Goal: Information Seeking & Learning: Learn about a topic

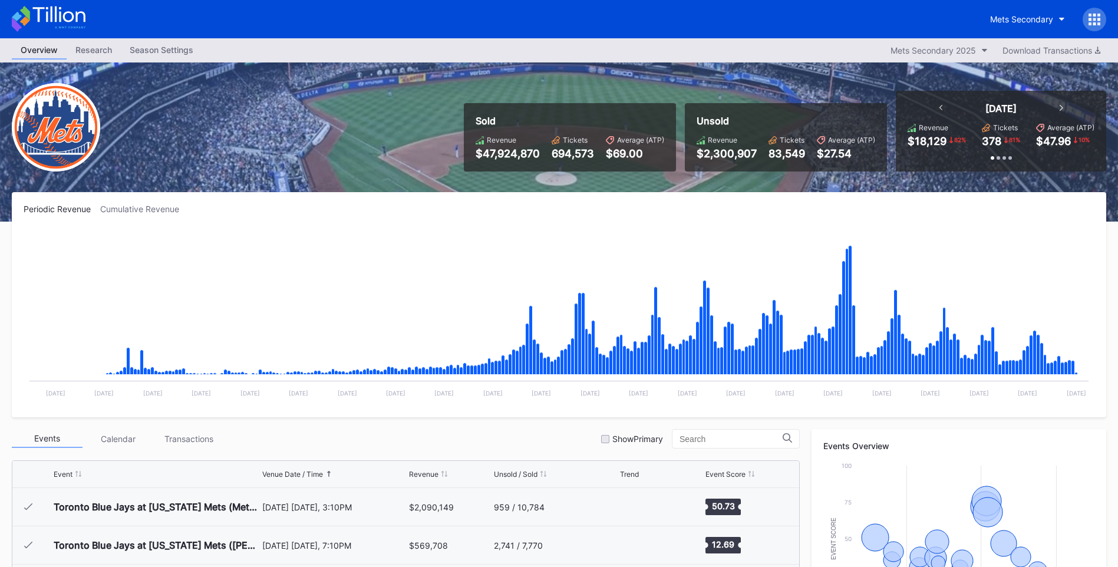
scroll to position [2679, 0]
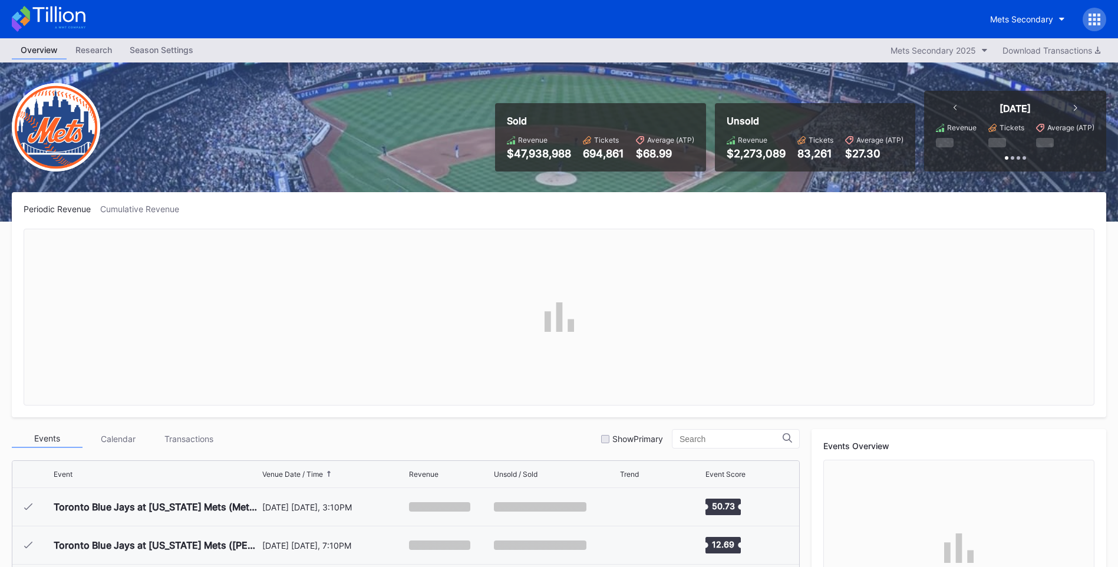
scroll to position [2679, 0]
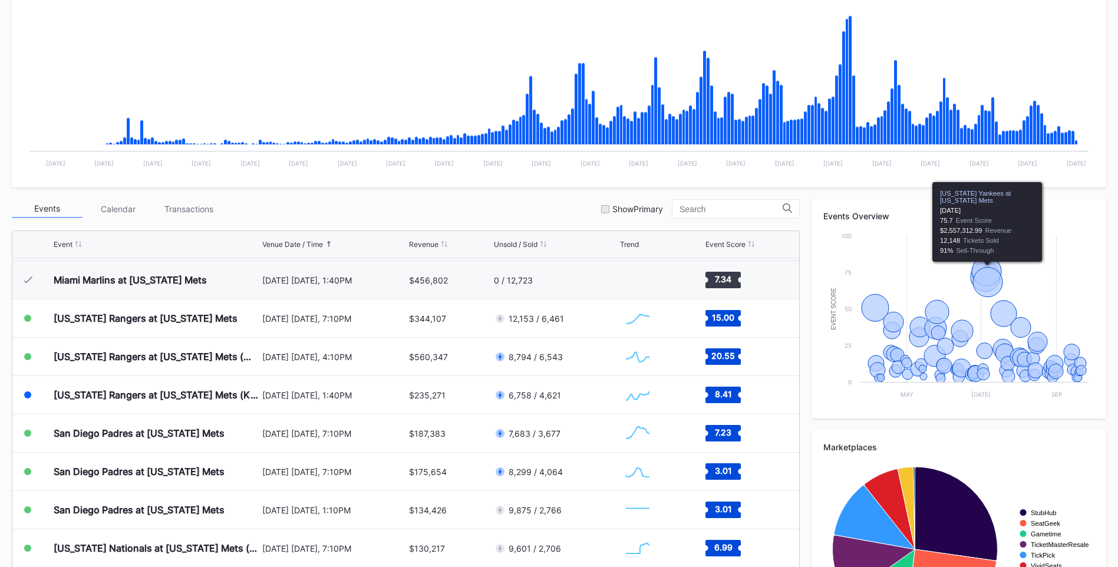
scroll to position [236, 0]
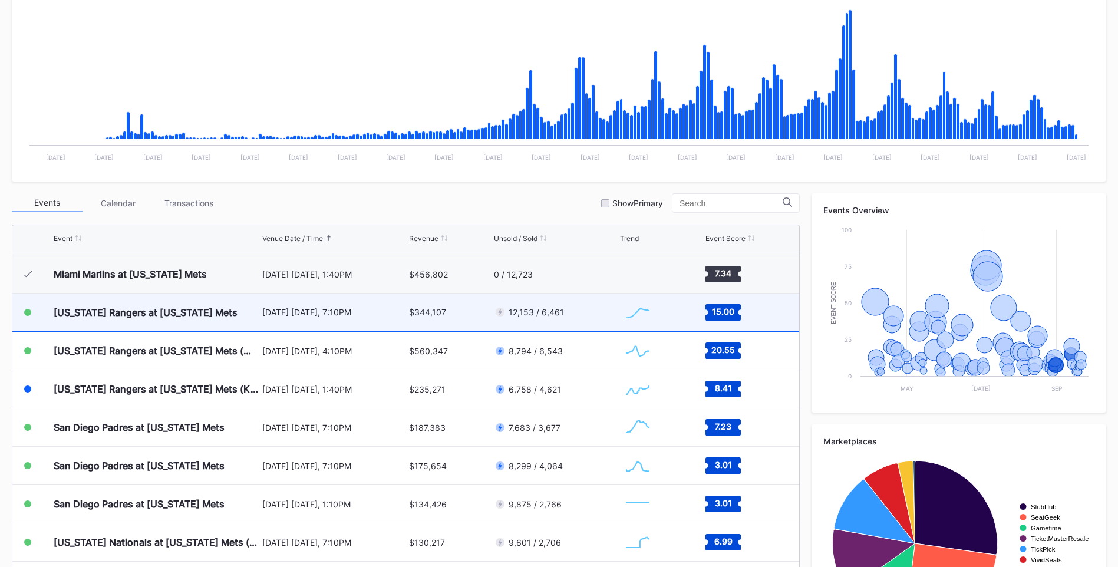
click at [183, 314] on div "[US_STATE] Rangers at [US_STATE] Mets" at bounding box center [146, 312] width 184 height 12
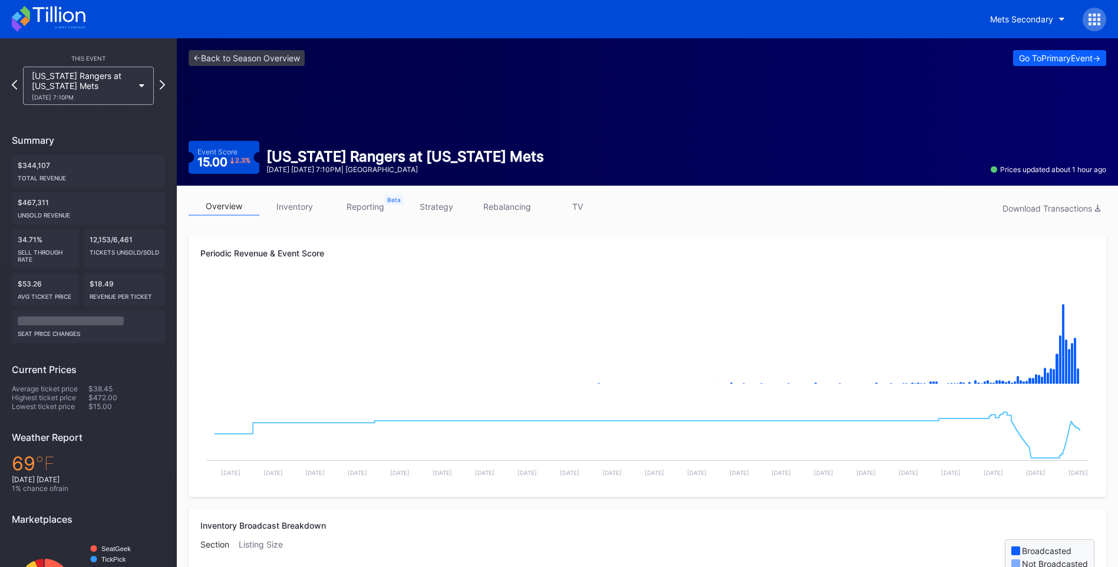
click at [295, 210] on link "inventory" at bounding box center [294, 206] width 71 height 18
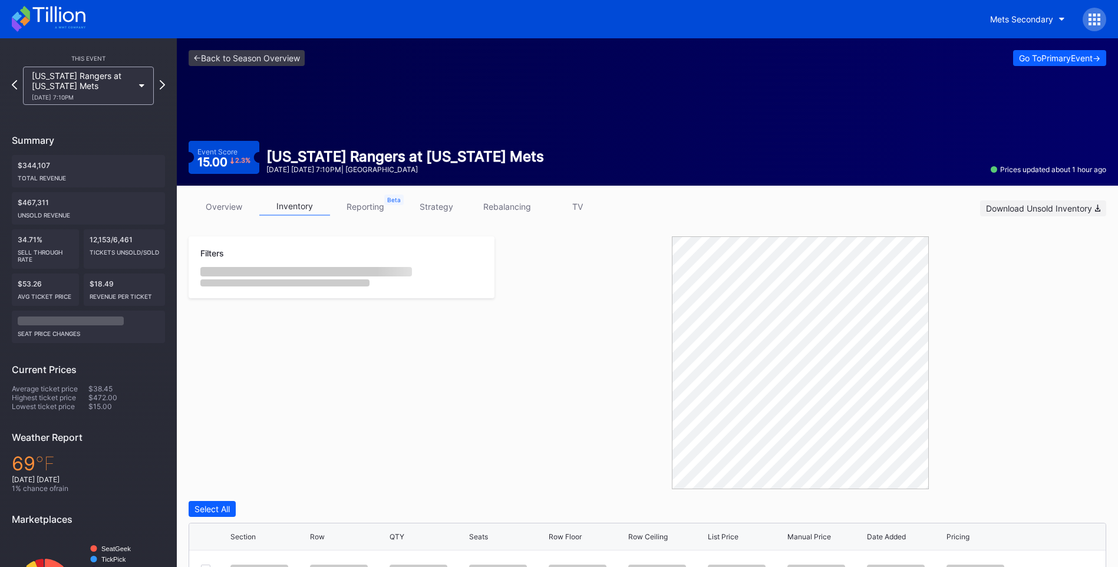
click at [1056, 204] on div "Download Unsold Inventory" at bounding box center [1043, 208] width 114 height 10
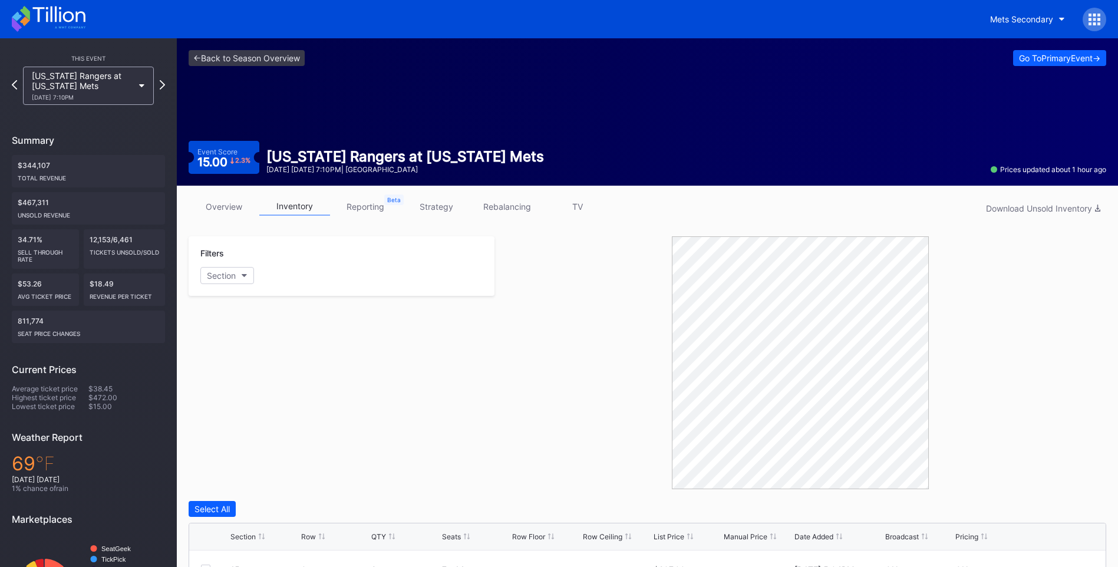
click at [236, 332] on div "Filters Section" at bounding box center [342, 362] width 306 height 253
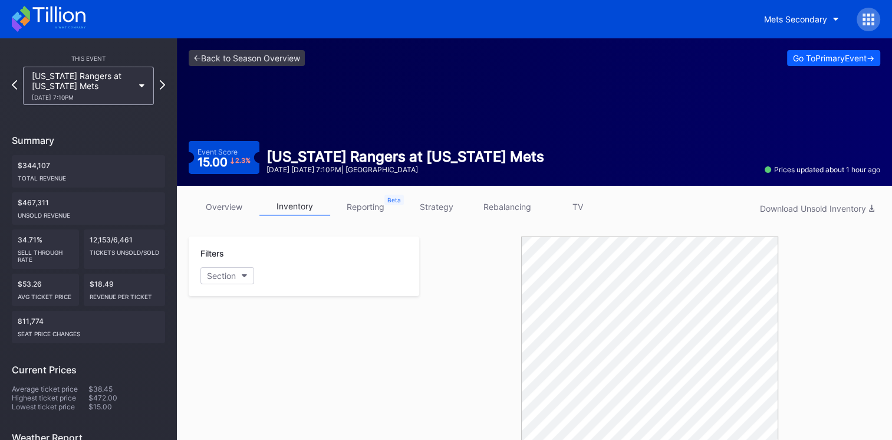
click at [58, 16] on icon at bounding box center [49, 19] width 74 height 26
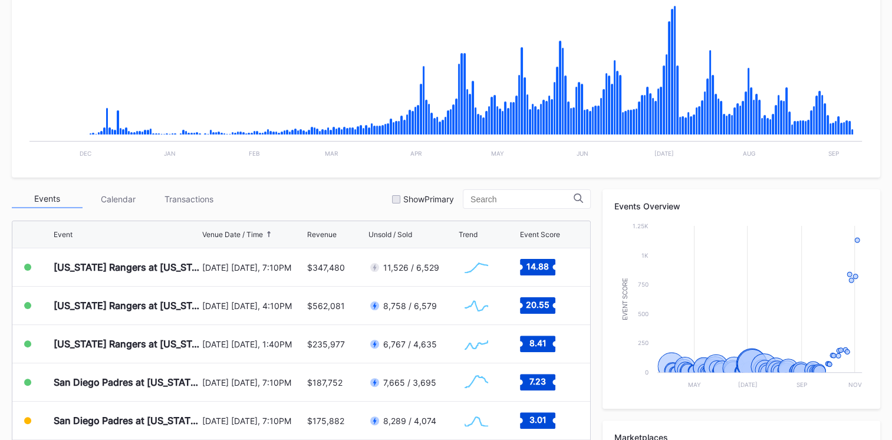
scroll to position [308, 0]
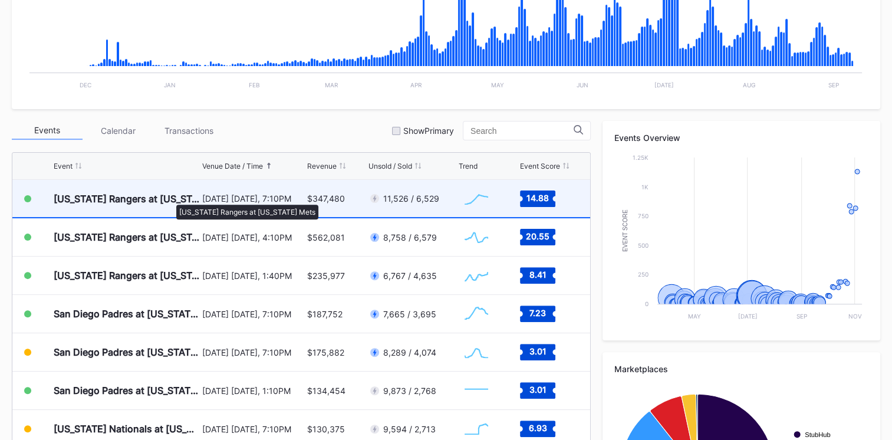
click at [170, 199] on div "[US_STATE] Rangers at [US_STATE] Mets" at bounding box center [127, 199] width 146 height 12
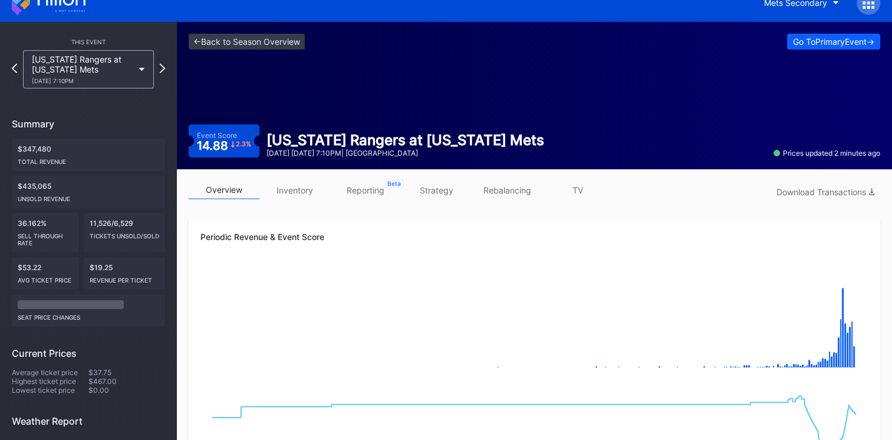
scroll to position [17, 0]
click at [163, 70] on icon at bounding box center [162, 67] width 6 height 11
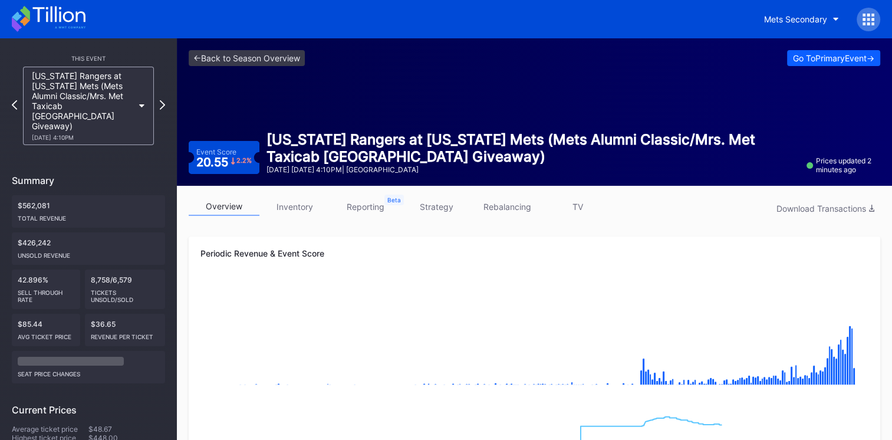
click at [158, 95] on div "[US_STATE] Rangers at [US_STATE] Mets (Mets Alumni Classic/Mrs. Met Taxicab [GE…" at bounding box center [88, 106] width 143 height 78
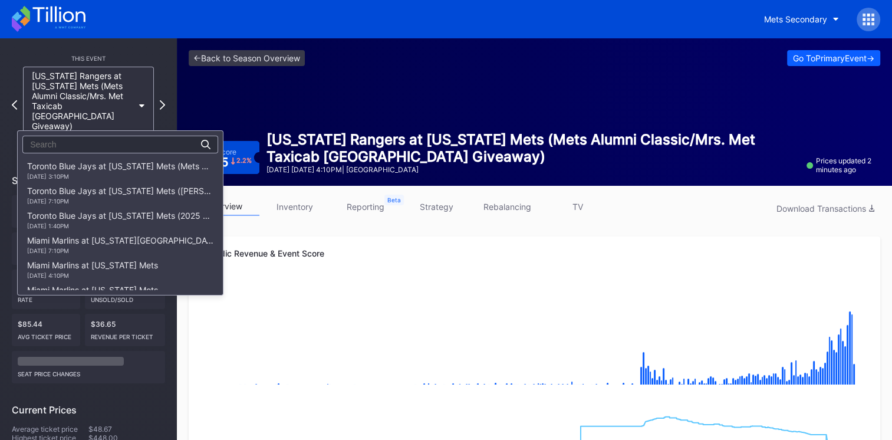
scroll to position [1774, 0]
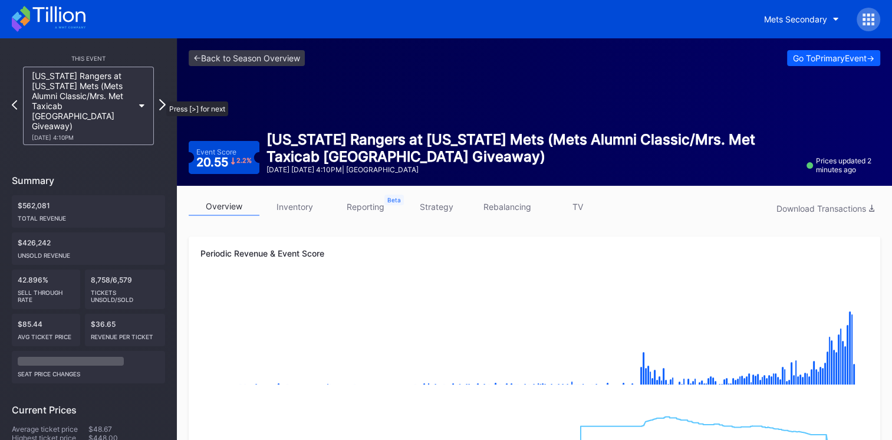
click at [160, 99] on icon at bounding box center [162, 104] width 6 height 11
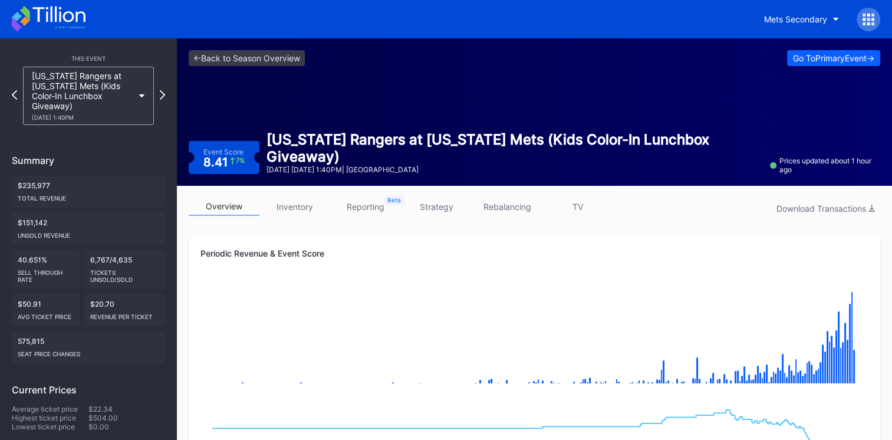
click at [292, 211] on link "inventory" at bounding box center [294, 206] width 71 height 18
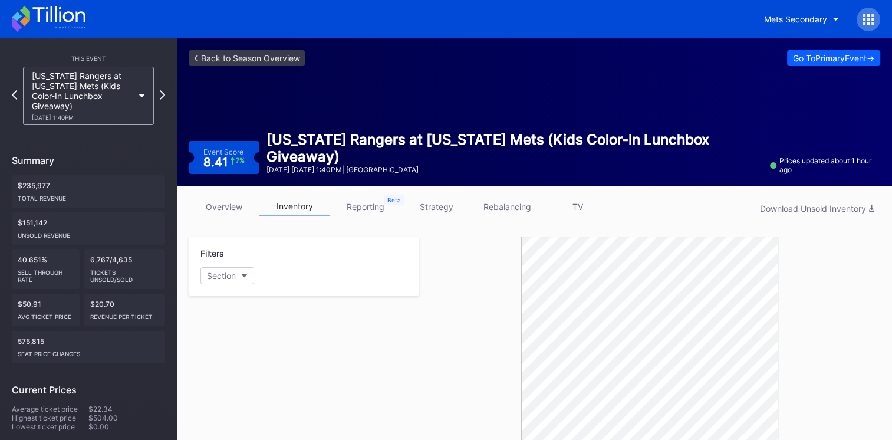
drag, startPoint x: 246, startPoint y: 206, endPoint x: 226, endPoint y: 202, distance: 20.5
click at [246, 206] on link "overview" at bounding box center [224, 206] width 71 height 18
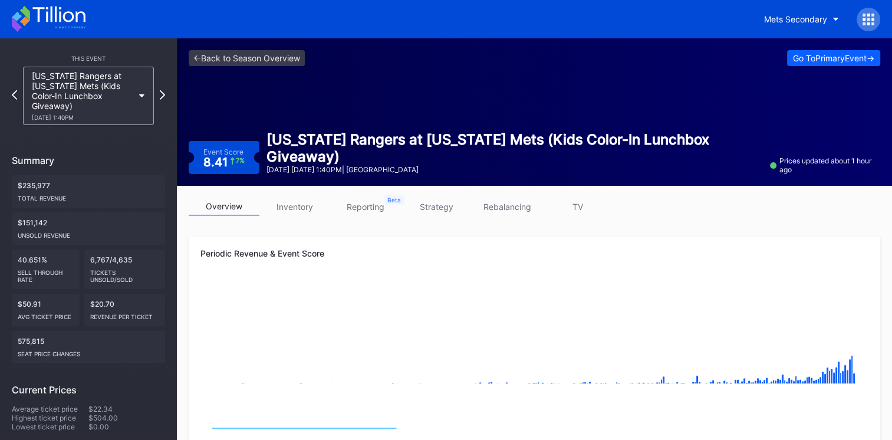
click at [226, 202] on link "overview" at bounding box center [224, 206] width 71 height 18
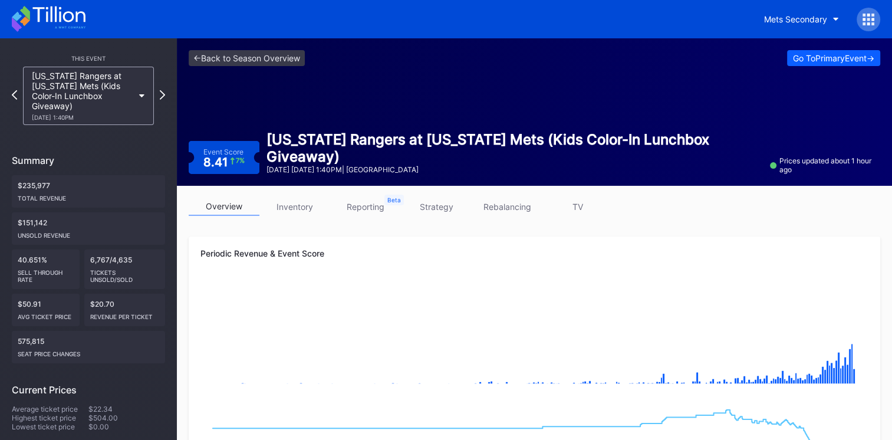
click at [379, 203] on link "reporting" at bounding box center [365, 206] width 71 height 18
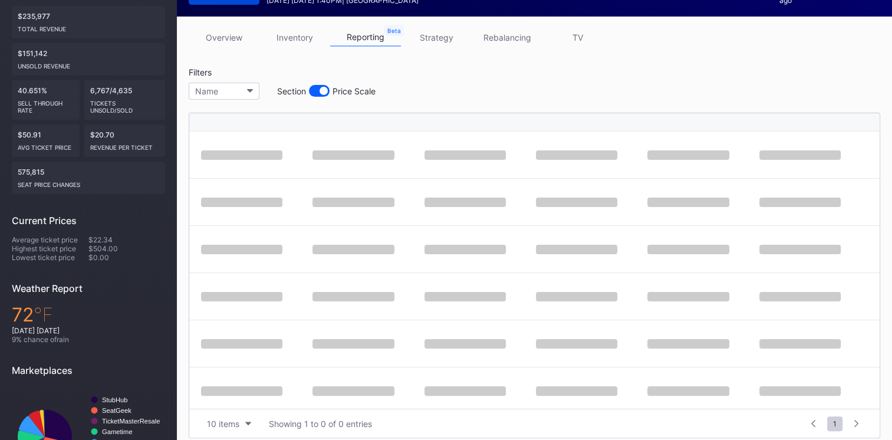
scroll to position [170, 0]
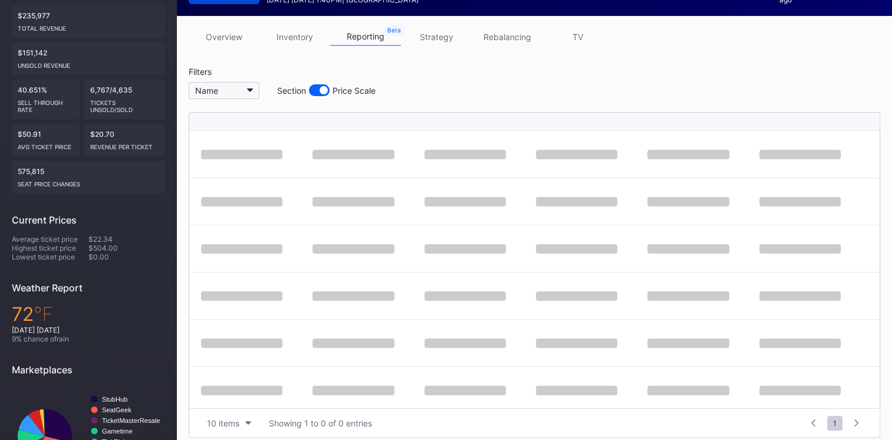
click at [254, 94] on button "Name" at bounding box center [224, 90] width 71 height 17
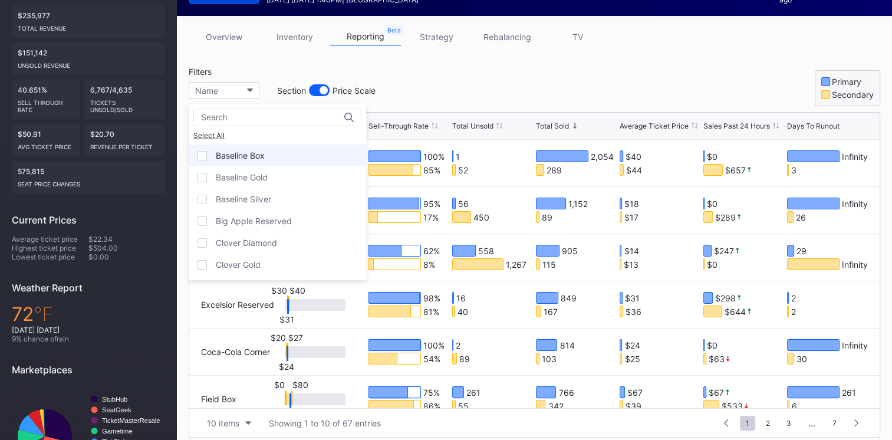
click at [229, 153] on div "Baseline Box" at bounding box center [240, 155] width 49 height 10
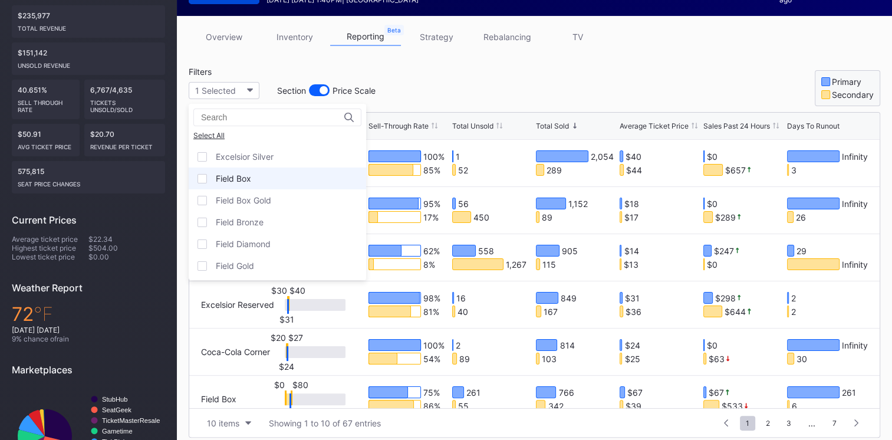
click at [199, 177] on div at bounding box center [201, 178] width 9 height 9
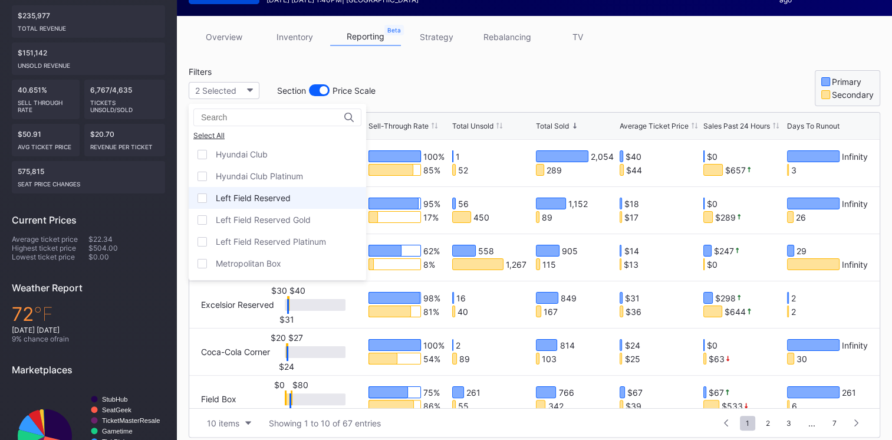
click at [203, 195] on div at bounding box center [201, 197] width 9 height 9
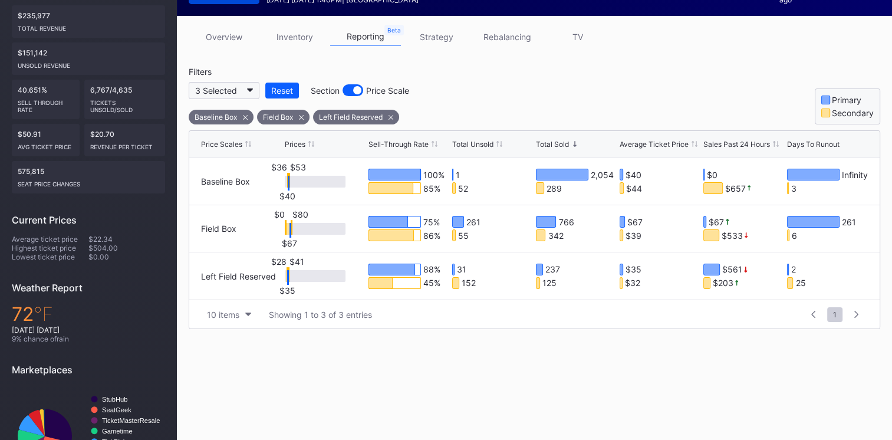
click at [248, 90] on icon "button" at bounding box center [250, 90] width 6 height 4
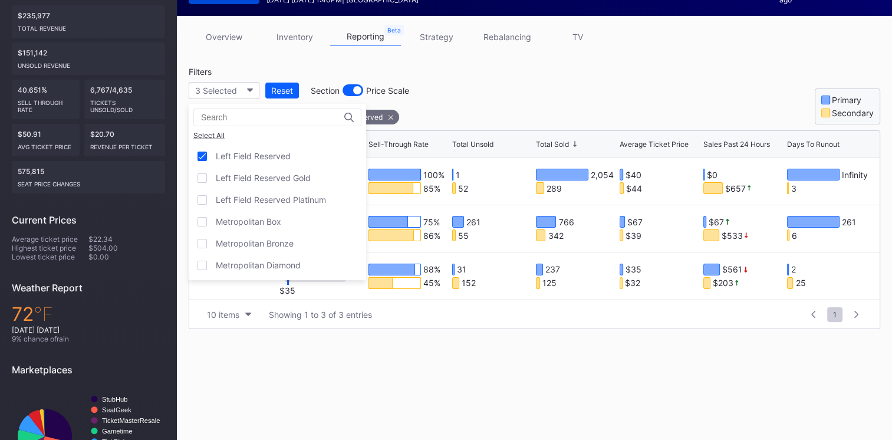
scroll to position [609, 0]
click at [248, 223] on div "Metropolitan Box" at bounding box center [248, 222] width 65 height 10
click at [422, 355] on div "<- Back to Season Overview Go To Primary Event -> Event Score 8.41 7 % [US_STAT…" at bounding box center [534, 184] width 715 height 631
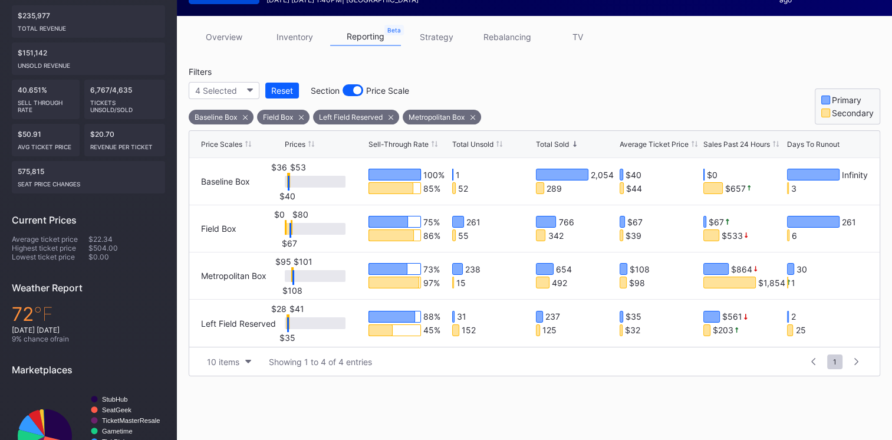
click at [479, 119] on div "Metropolitan Box" at bounding box center [442, 117] width 78 height 15
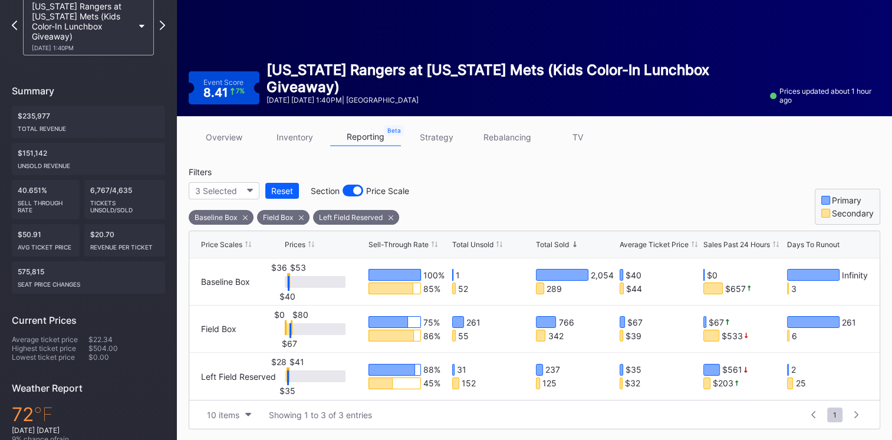
scroll to position [68, 0]
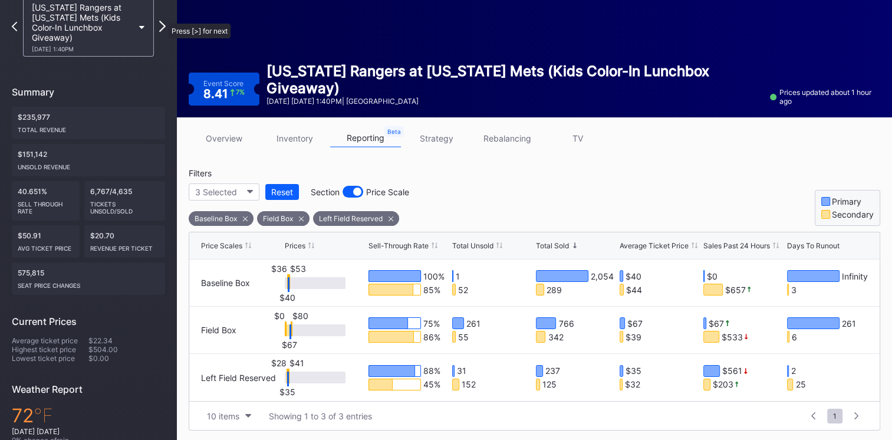
click at [163, 21] on icon at bounding box center [162, 26] width 6 height 11
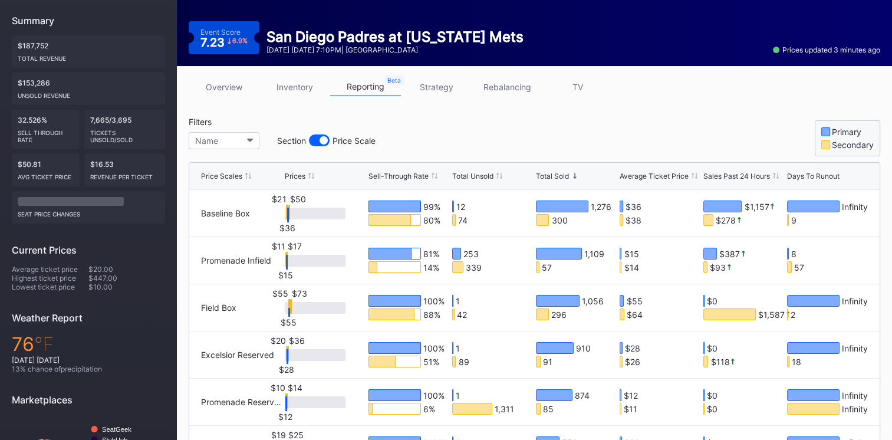
scroll to position [161, 0]
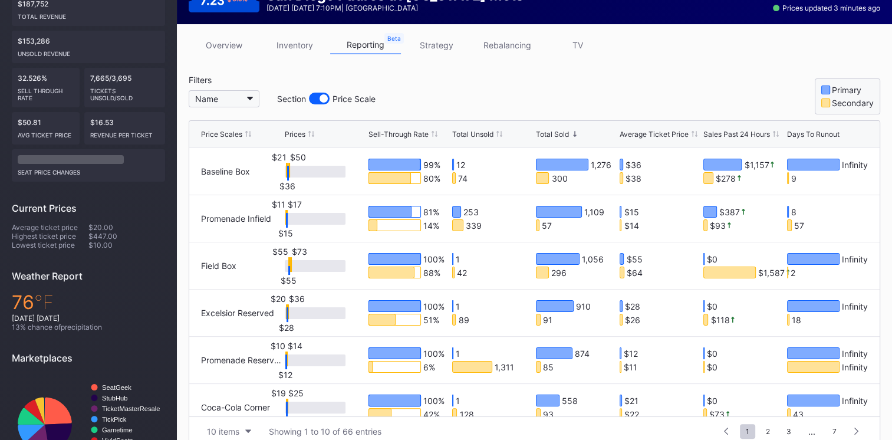
click at [252, 98] on icon "button" at bounding box center [250, 99] width 6 height 4
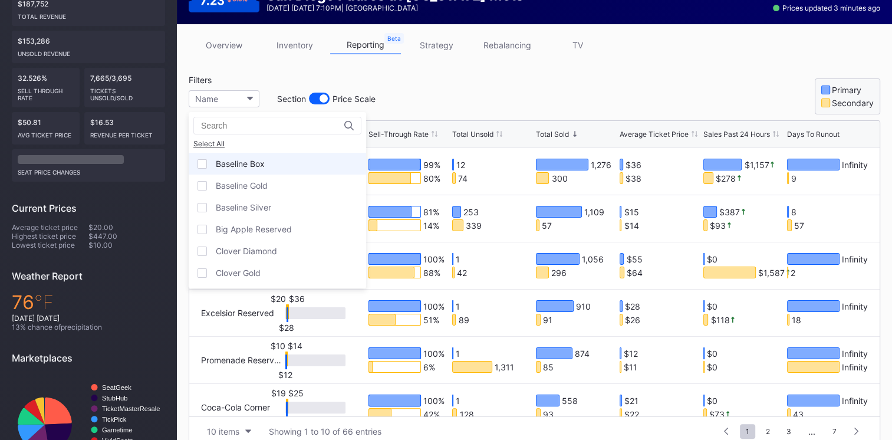
click at [230, 164] on div "Baseline Box" at bounding box center [240, 164] width 49 height 10
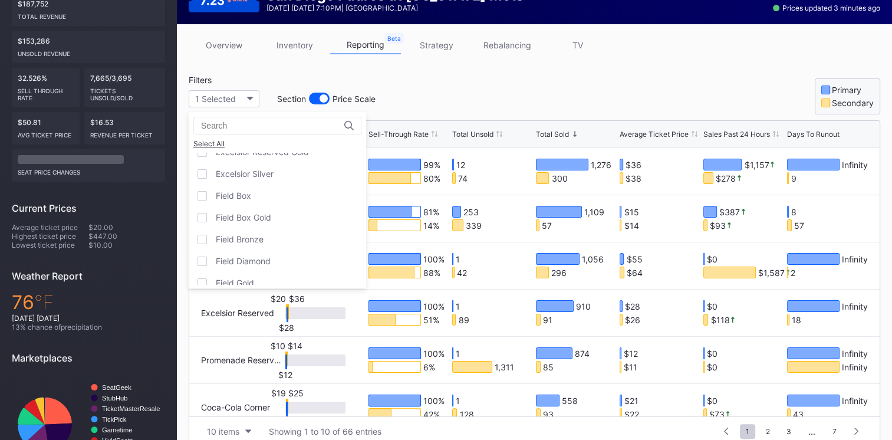
scroll to position [371, 0]
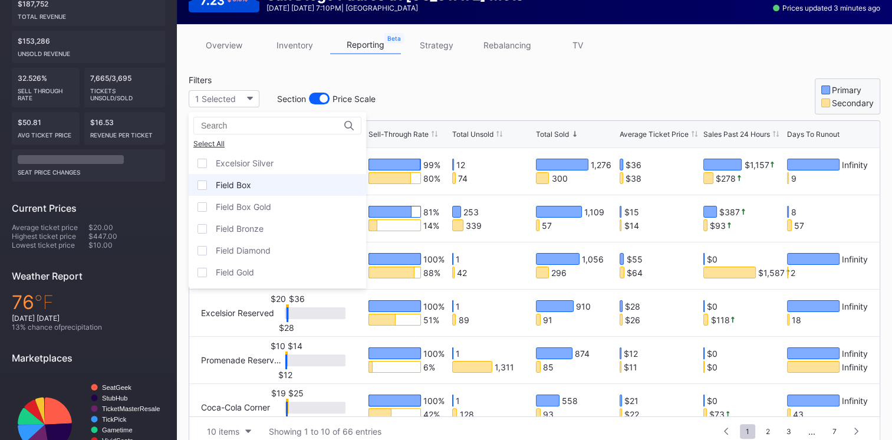
click at [219, 183] on div "Field Box" at bounding box center [233, 185] width 35 height 10
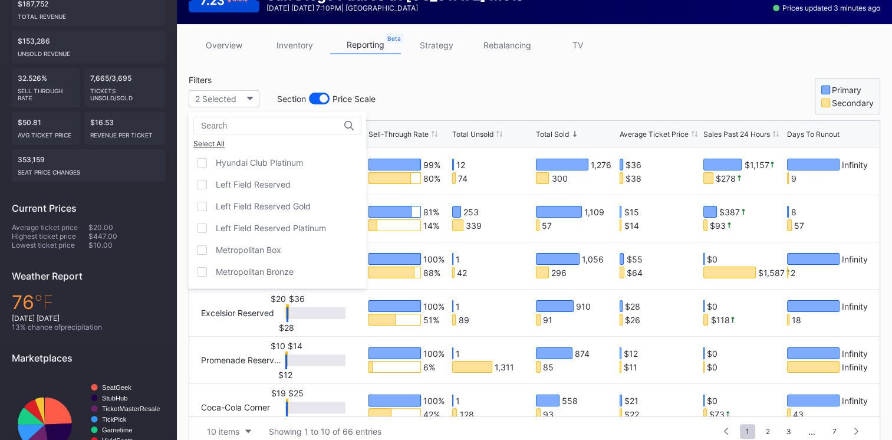
scroll to position [566, 0]
click at [245, 191] on div "Left Field Reserved" at bounding box center [277, 187] width 177 height 22
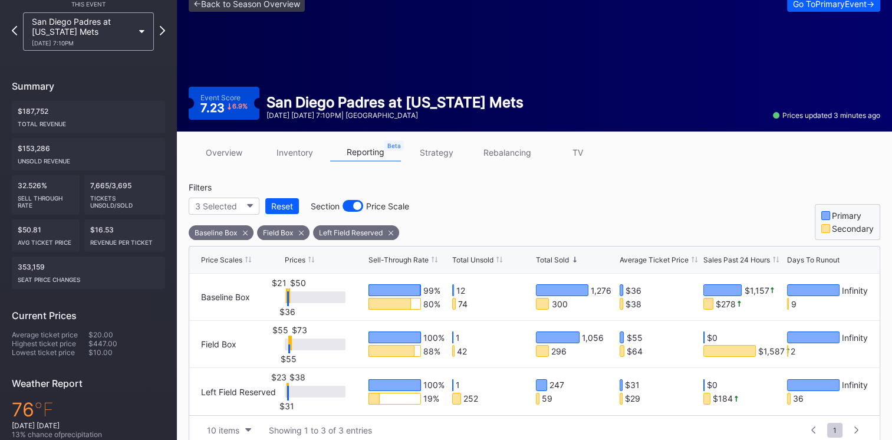
scroll to position [47, 0]
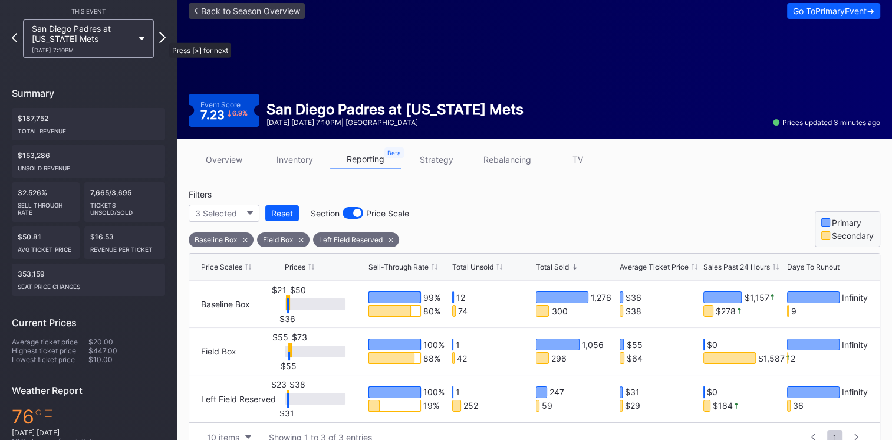
click at [163, 37] on icon at bounding box center [162, 37] width 6 height 11
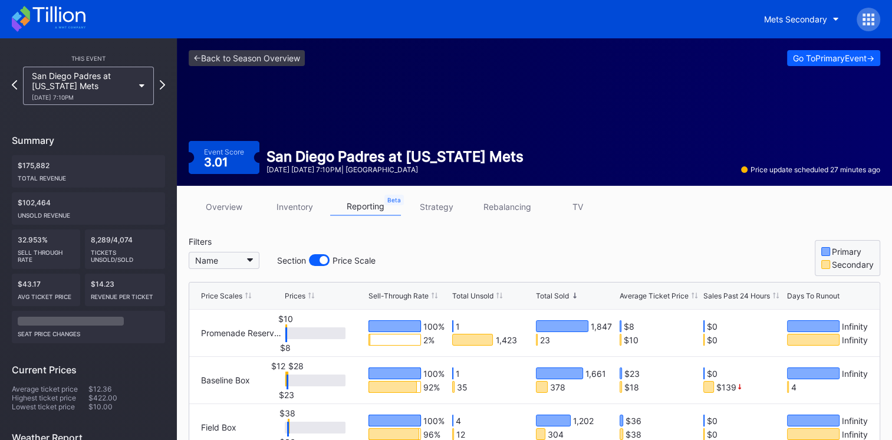
click at [248, 261] on icon "button" at bounding box center [250, 260] width 6 height 4
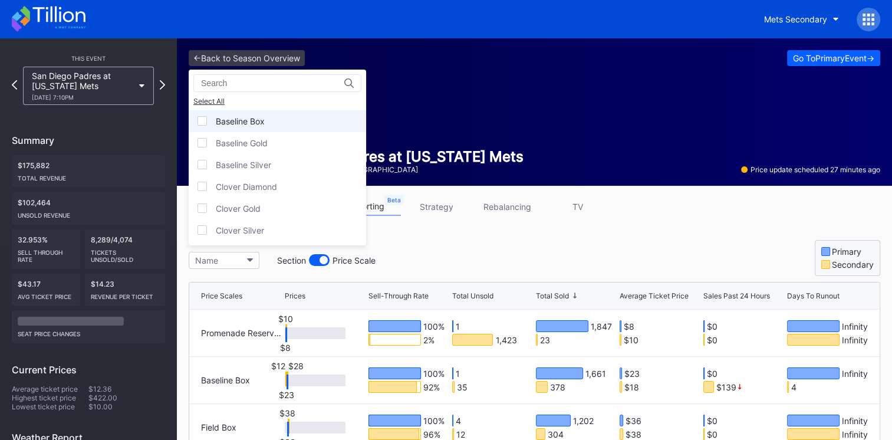
click at [243, 116] on div "Baseline Box" at bounding box center [240, 121] width 49 height 10
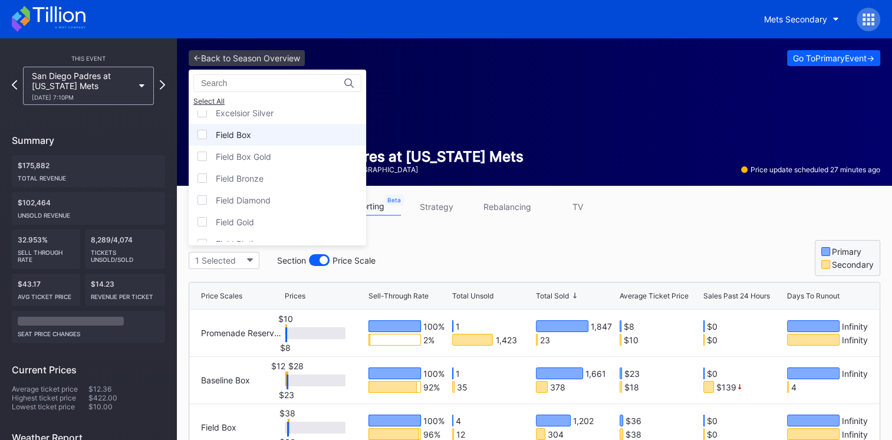
click at [227, 133] on div "Field Box" at bounding box center [233, 135] width 35 height 10
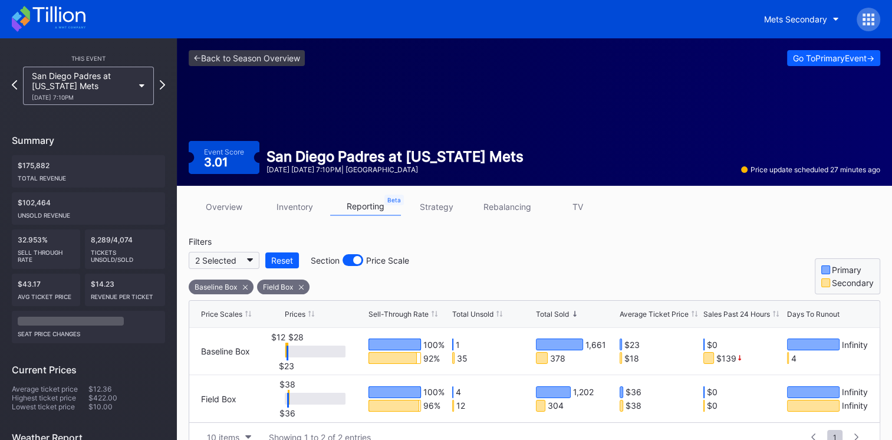
click at [242, 261] on button "2 Selected" at bounding box center [224, 260] width 71 height 17
click at [243, 288] on icon at bounding box center [245, 287] width 5 height 5
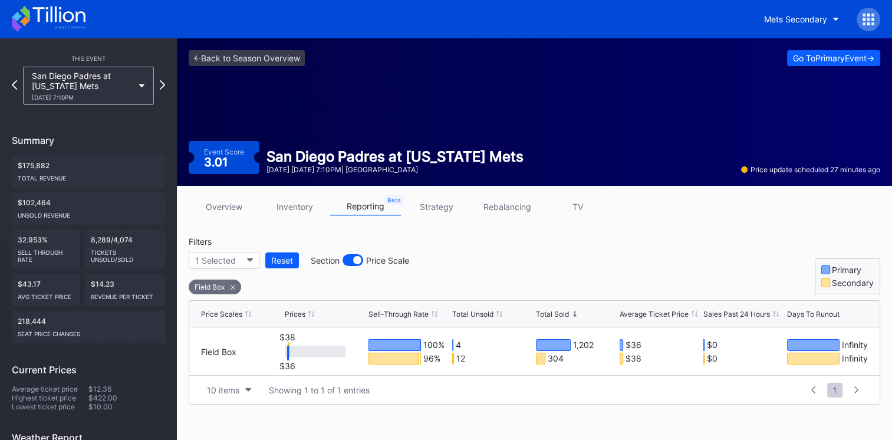
click at [235, 285] on icon at bounding box center [232, 287] width 5 height 5
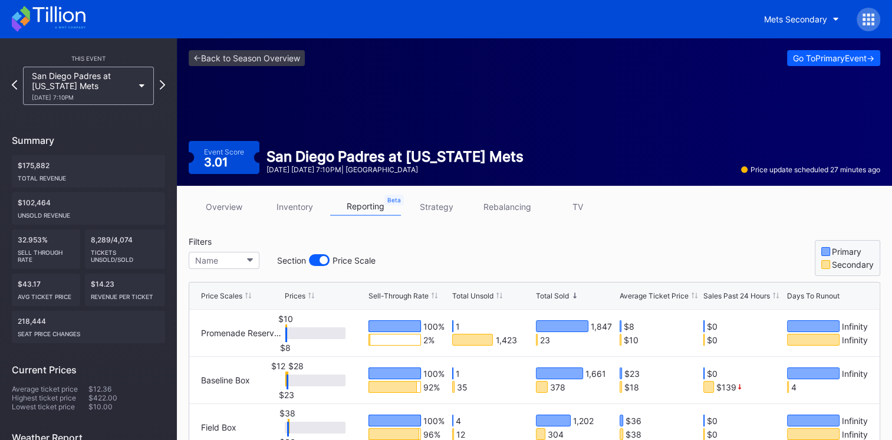
click at [415, 270] on div "Filters Name Section Price Scale Primary Secondary" at bounding box center [534, 255] width 691 height 39
click at [422, 253] on div "Filters Name Section Price Scale Primary Secondary" at bounding box center [534, 255] width 691 height 39
click at [250, 261] on icon "button" at bounding box center [250, 260] width 6 height 4
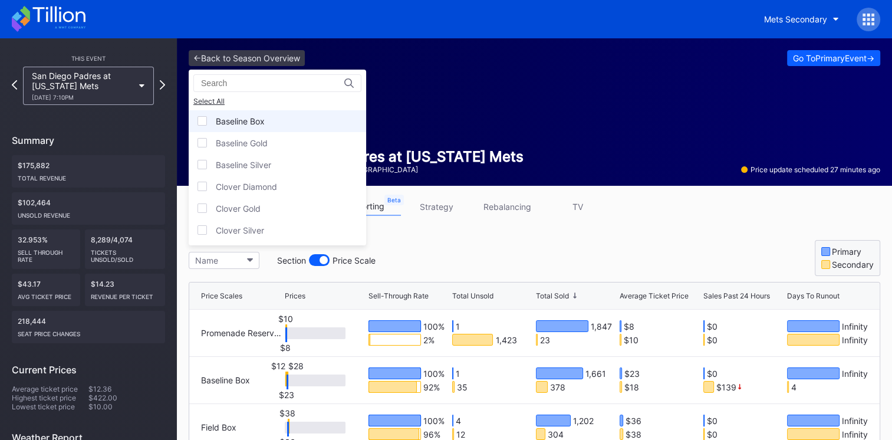
click at [222, 119] on div "Baseline Box" at bounding box center [240, 121] width 49 height 10
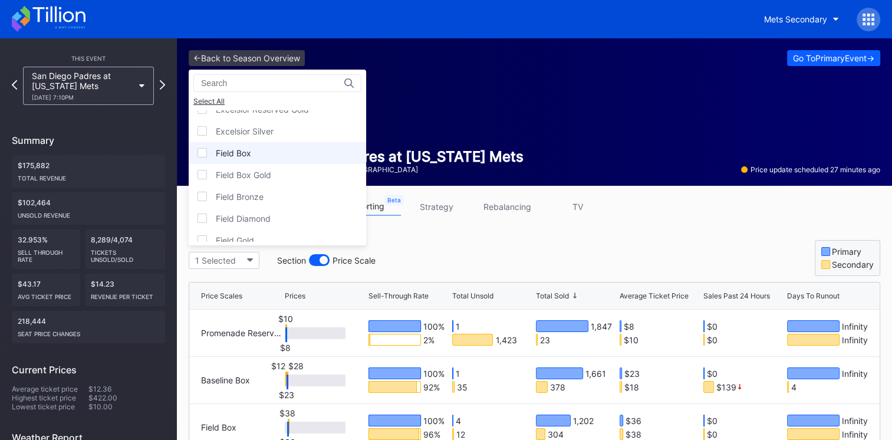
click at [238, 160] on div "Field Box" at bounding box center [277, 153] width 177 height 22
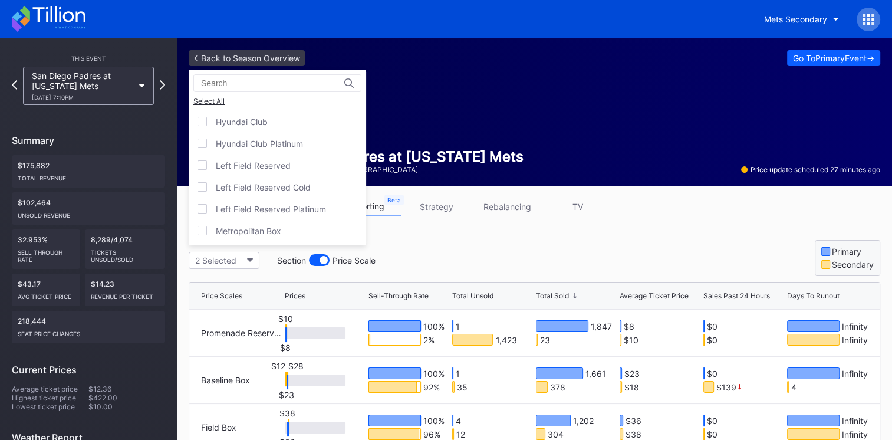
scroll to position [522, 0]
click at [249, 169] on div "Left Field Reserved" at bounding box center [277, 166] width 177 height 22
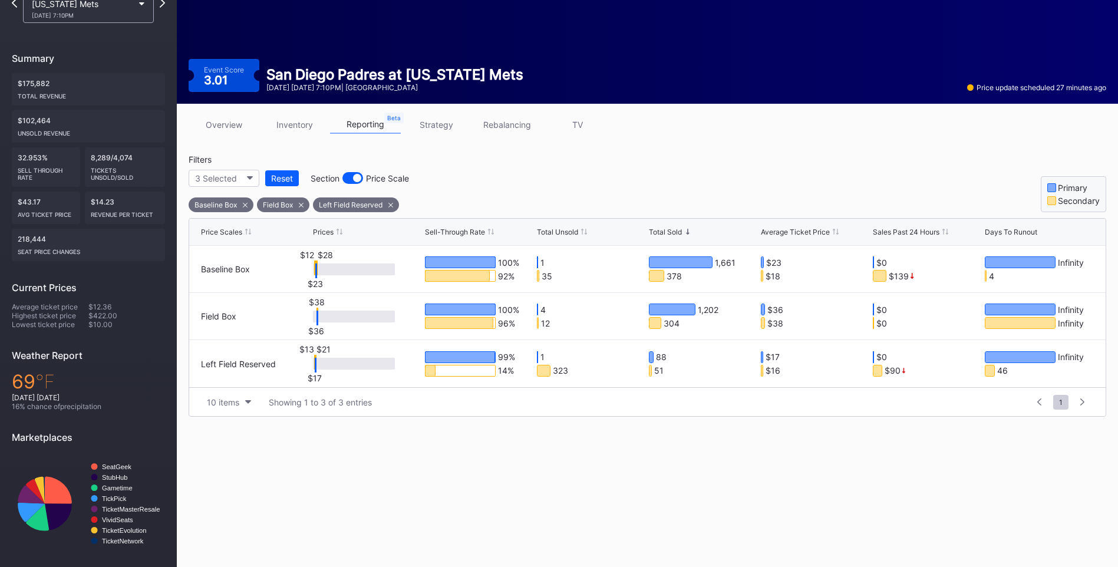
scroll to position [0, 0]
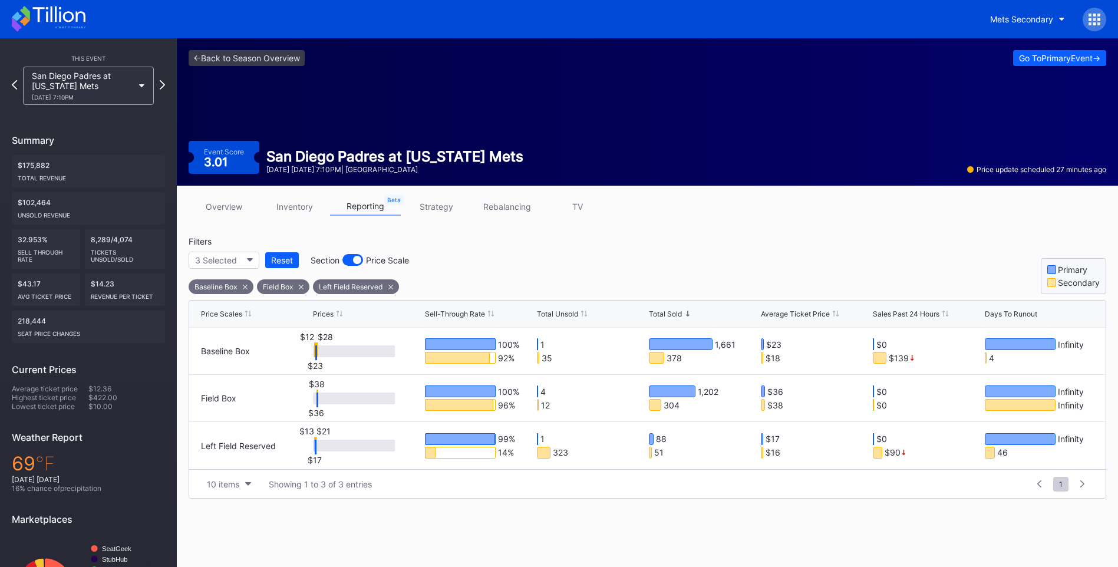
click at [46, 16] on icon at bounding box center [49, 19] width 74 height 26
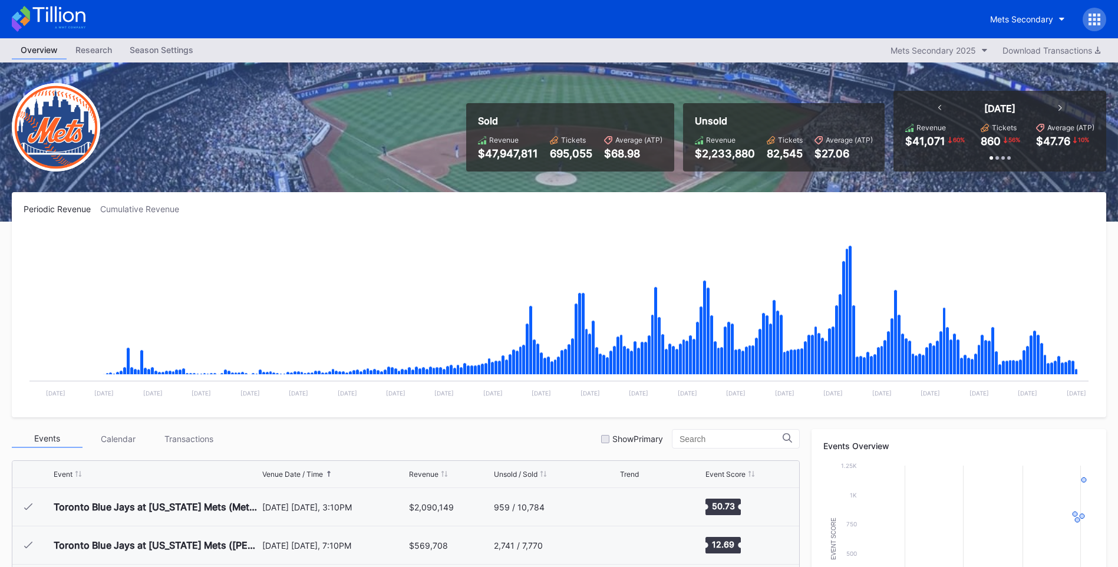
scroll to position [2720, 0]
